Goal: Navigation & Orientation: Find specific page/section

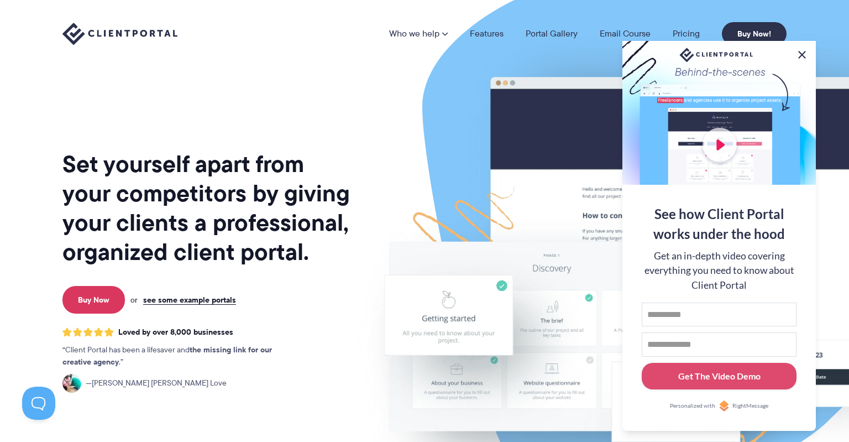
click at [804, 52] on button at bounding box center [802, 54] width 13 height 13
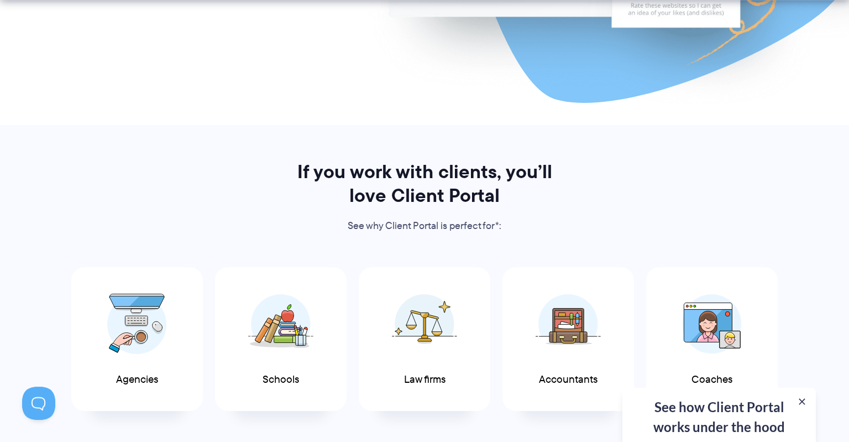
scroll to position [584, 0]
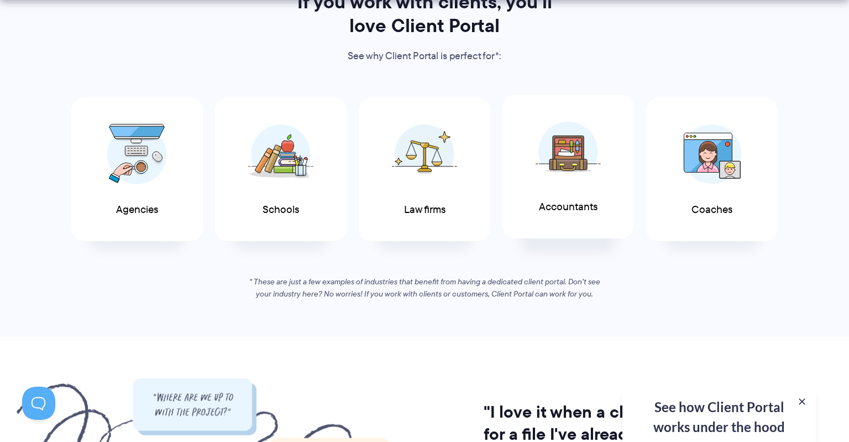
click at [593, 159] on img at bounding box center [568, 151] width 65 height 60
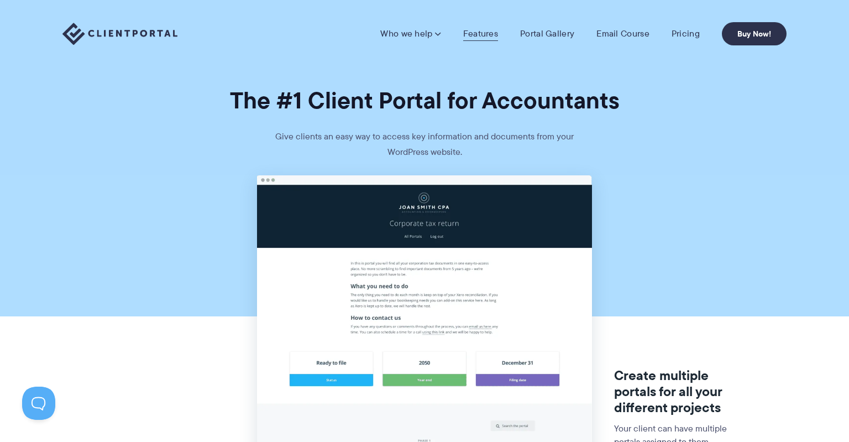
click at [490, 32] on link "Features" at bounding box center [480, 33] width 35 height 11
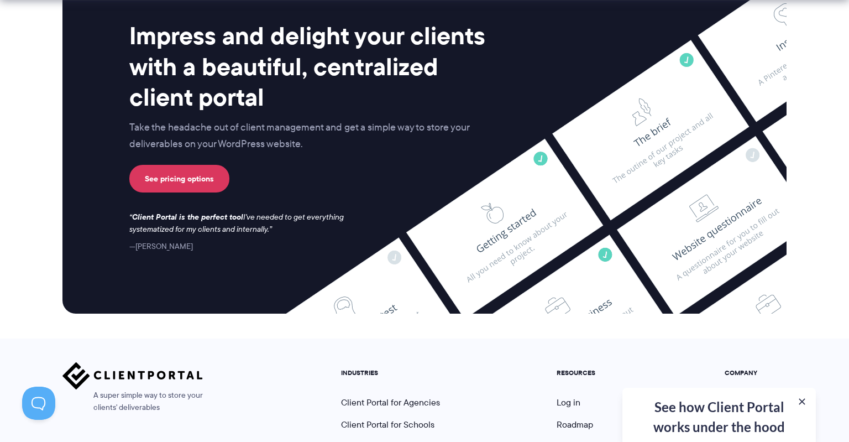
scroll to position [3001, 0]
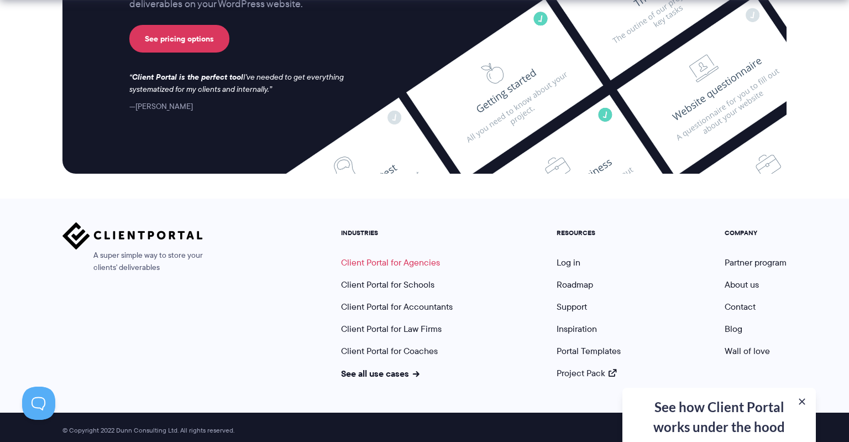
click at [411, 259] on link "Client Portal for Agencies" at bounding box center [390, 262] width 99 height 13
click at [409, 256] on link "Client Portal for Agencies" at bounding box center [390, 262] width 99 height 13
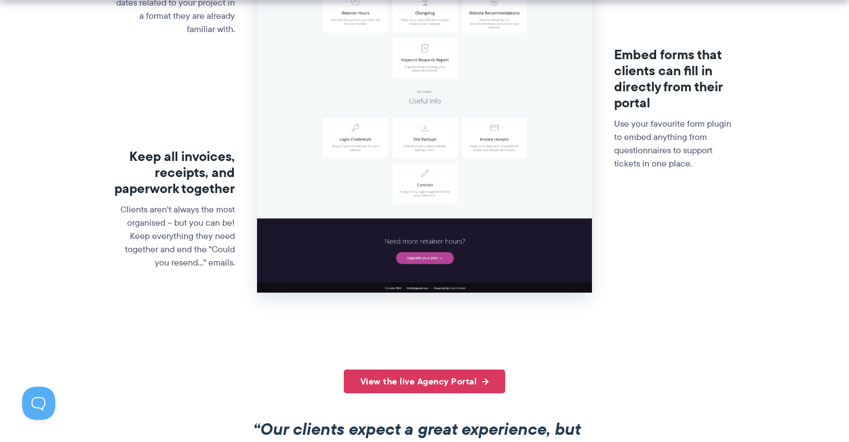
scroll to position [759, 0]
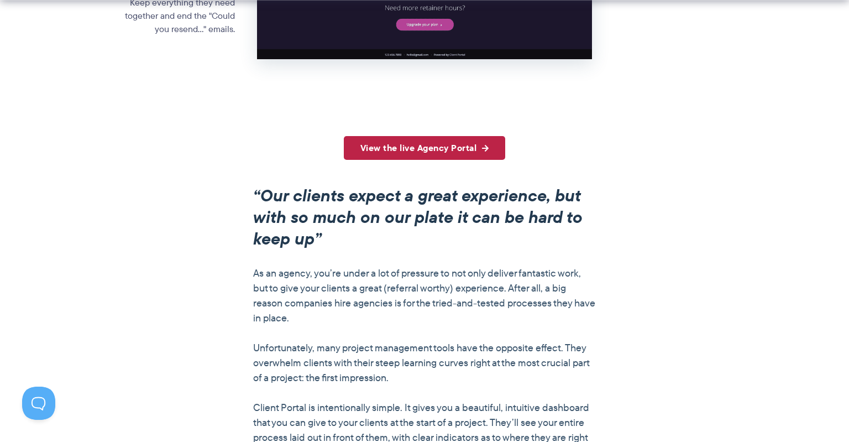
click at [412, 160] on link "View the live Agency Portal" at bounding box center [425, 148] width 162 height 24
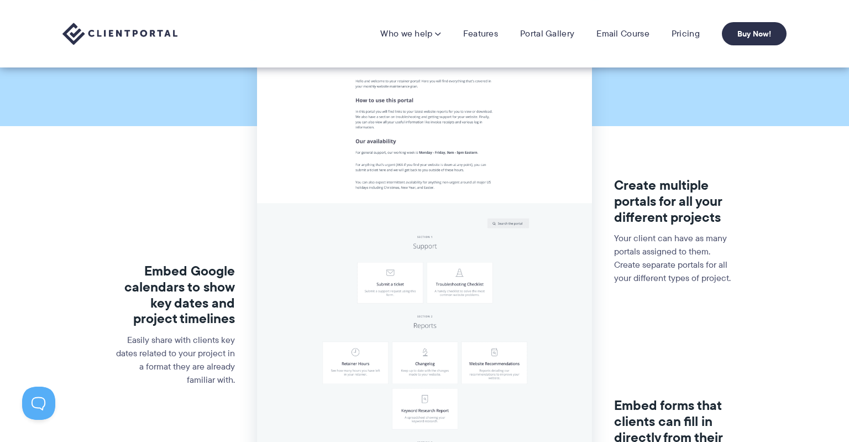
scroll to position [0, 0]
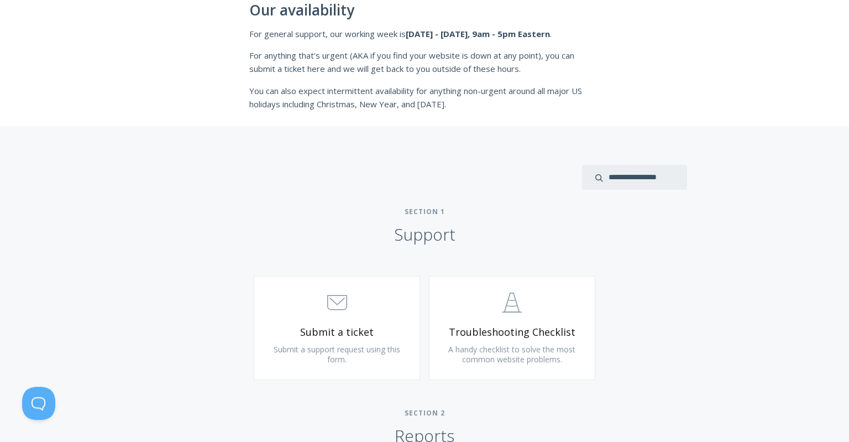
scroll to position [409, 0]
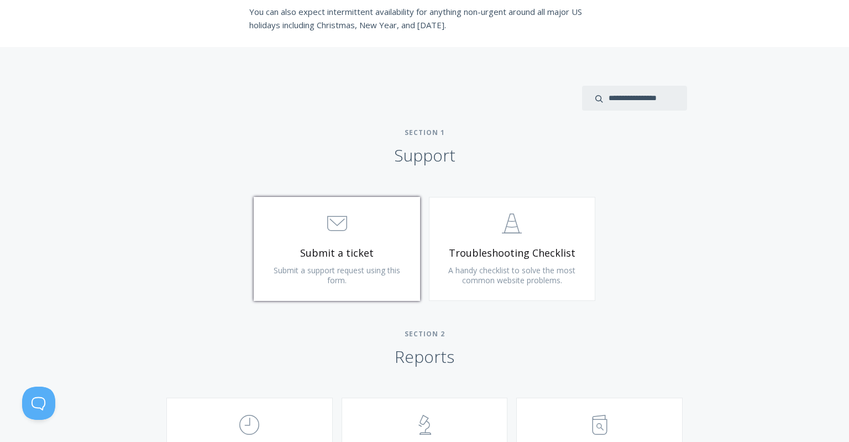
click at [394, 234] on span ".st0{fill:none;stroke:#000000;stroke-width:2;stroke-miterlimit:10;} 3. Communic…" at bounding box center [337, 224] width 132 height 34
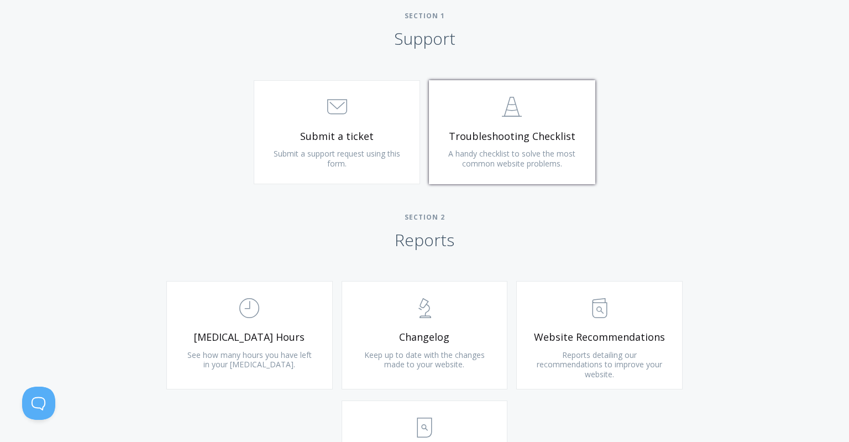
click at [512, 140] on span "Troubleshooting Checklist" at bounding box center [512, 136] width 132 height 13
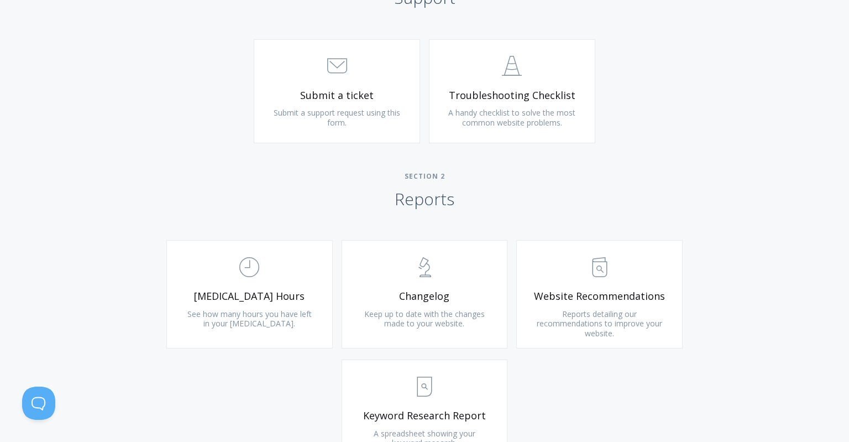
scroll to position [584, 0]
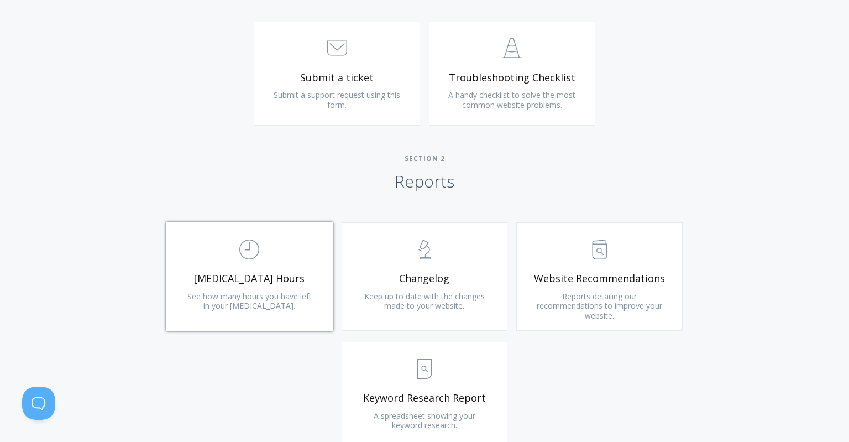
click at [262, 271] on link ".st0{fill:none;stroke:#000000;stroke-width:2;stroke-miterlimit:10;} Untitled-18…" at bounding box center [249, 276] width 166 height 108
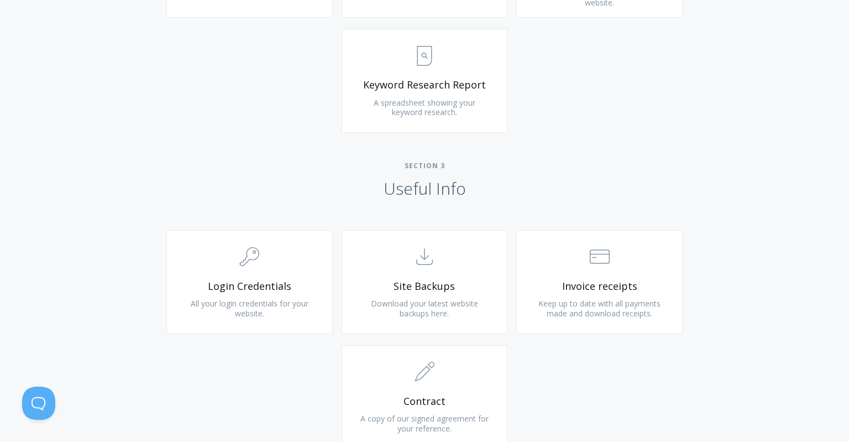
scroll to position [1130, 0]
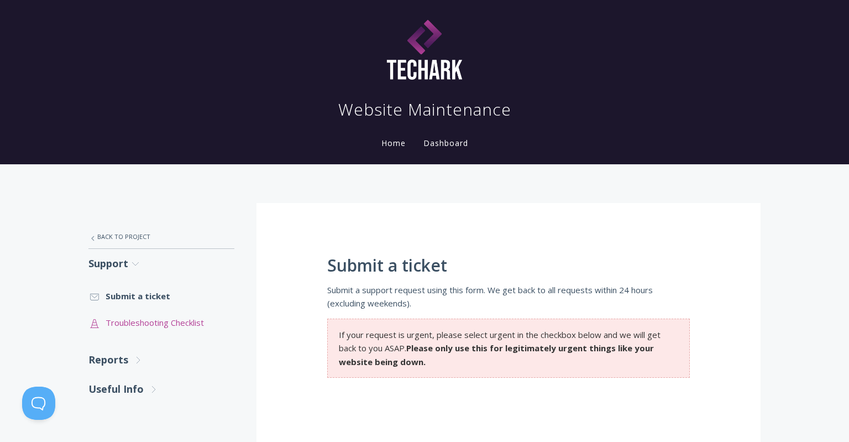
click at [163, 320] on link ".st0{fill:none;stroke:#000000;stroke-width:2;stroke-miterlimit:10;} Untitled-24…" at bounding box center [161, 322] width 146 height 27
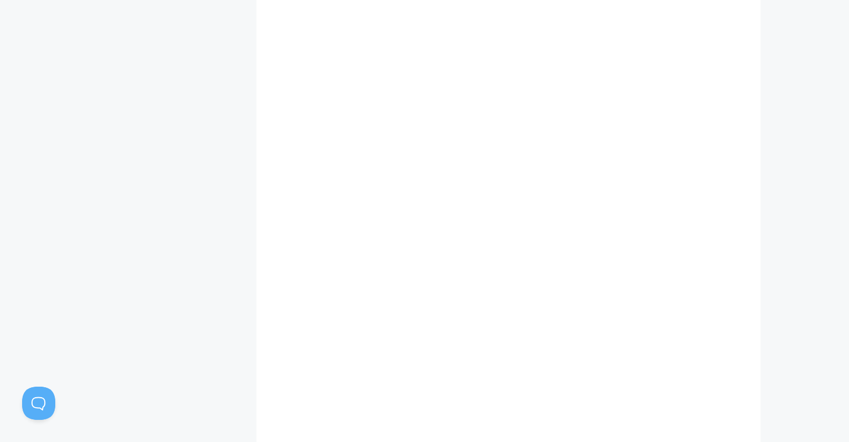
scroll to position [233, 0]
